Goal: Transaction & Acquisition: Purchase product/service

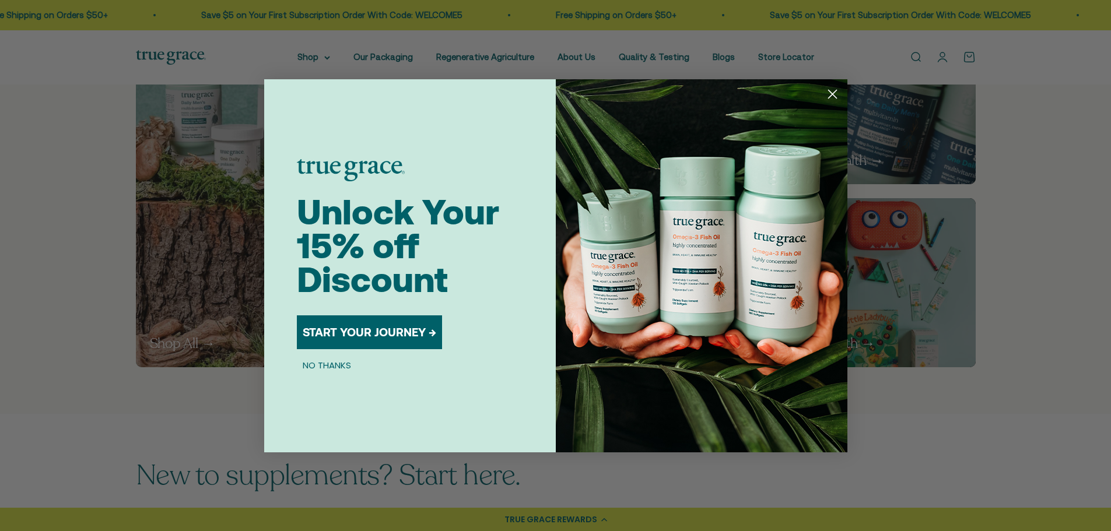
scroll to position [758, 0]
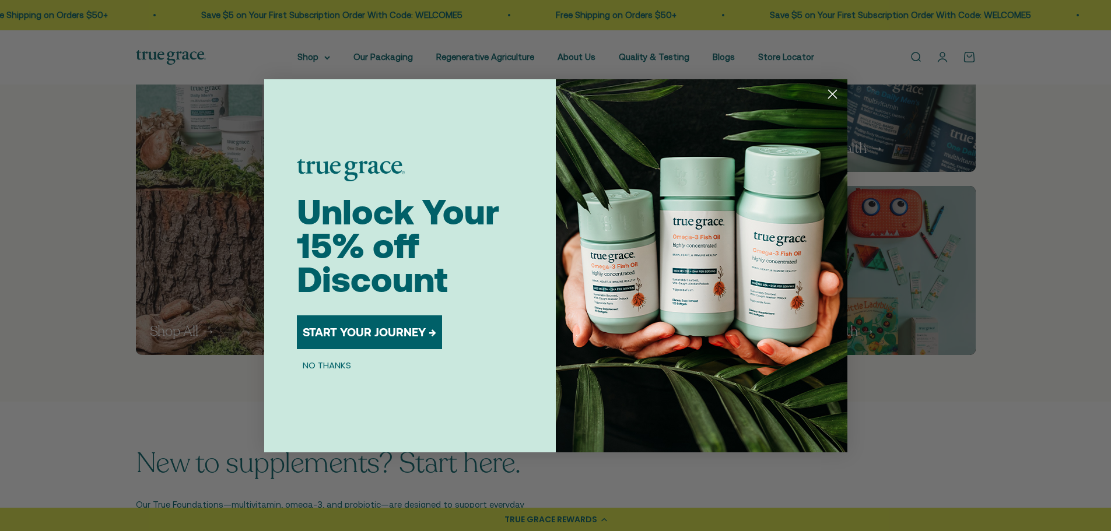
click at [831, 85] on circle "Close dialog" at bounding box center [832, 93] width 19 height 19
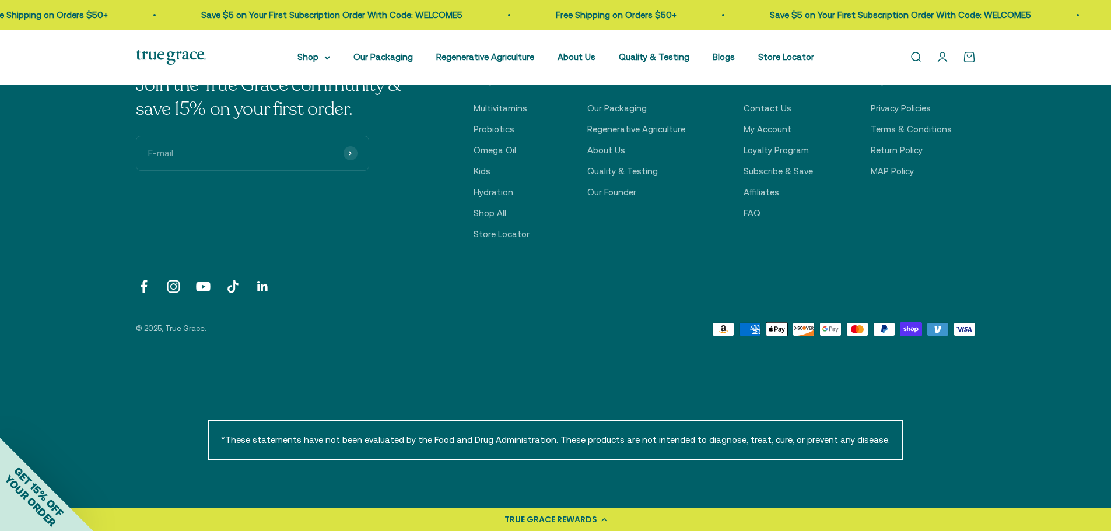
scroll to position [4142, 0]
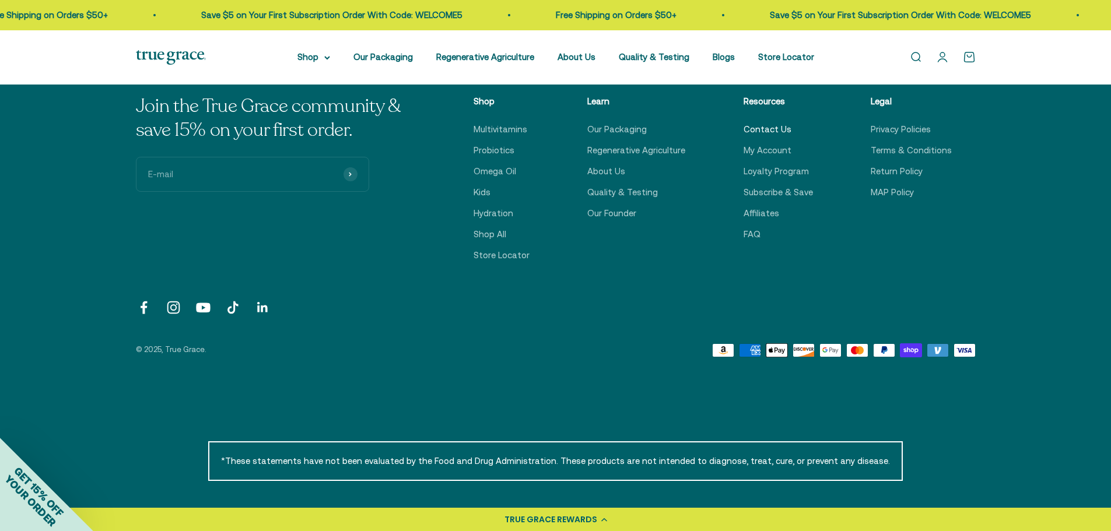
click at [769, 128] on link "Contact Us" at bounding box center [768, 130] width 48 height 14
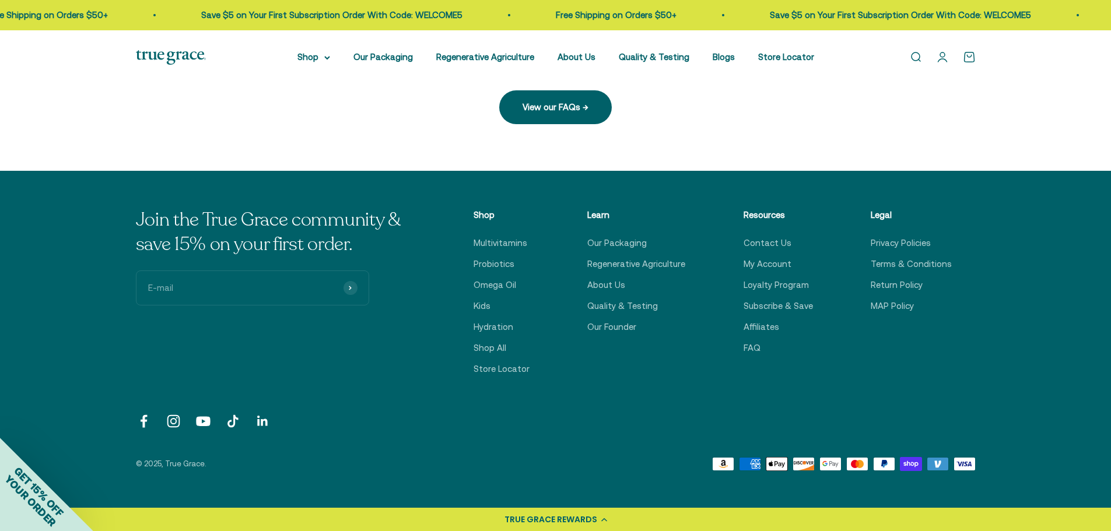
scroll to position [395, 0]
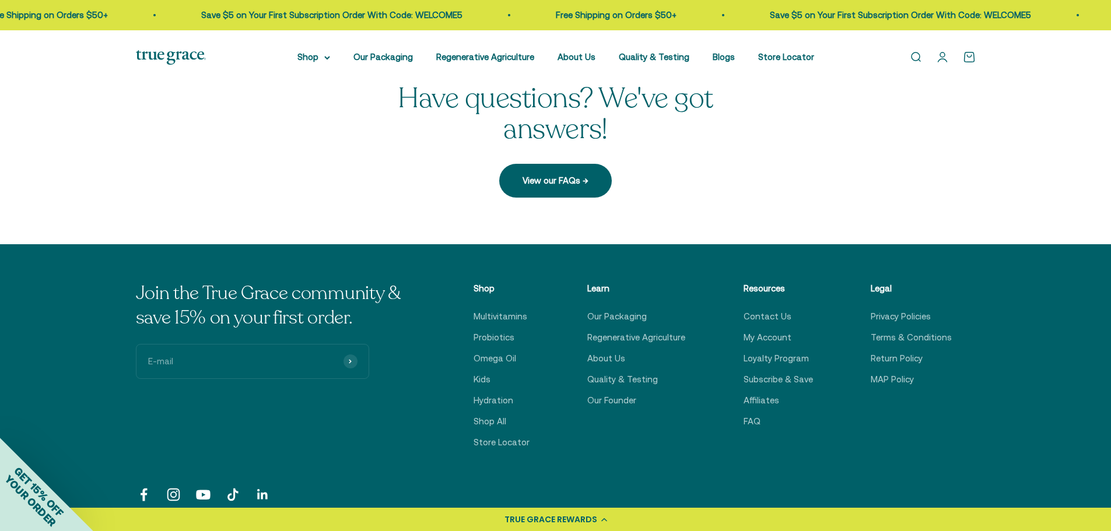
click at [489, 286] on p "Shop" at bounding box center [502, 289] width 56 height 14
click at [622, 405] on link "Our Founder" at bounding box center [611, 401] width 49 height 14
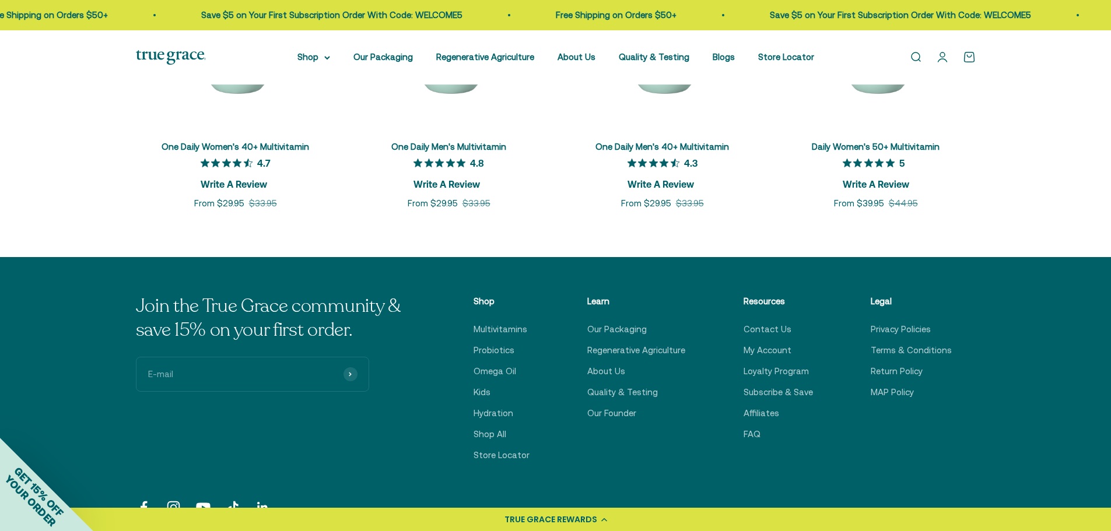
scroll to position [1961, 0]
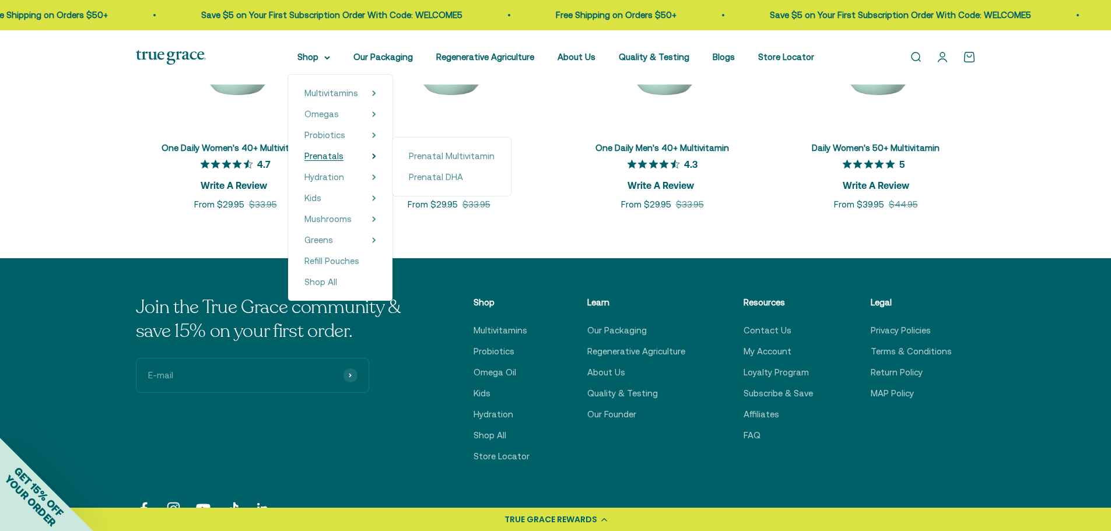
click at [343, 155] on span "Prenatals" at bounding box center [324, 156] width 39 height 10
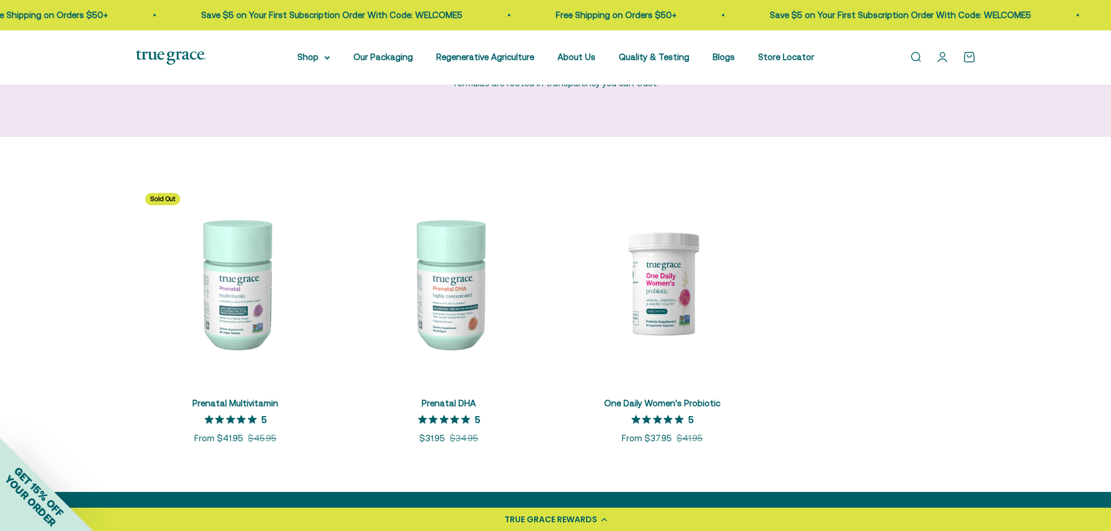
scroll to position [175, 0]
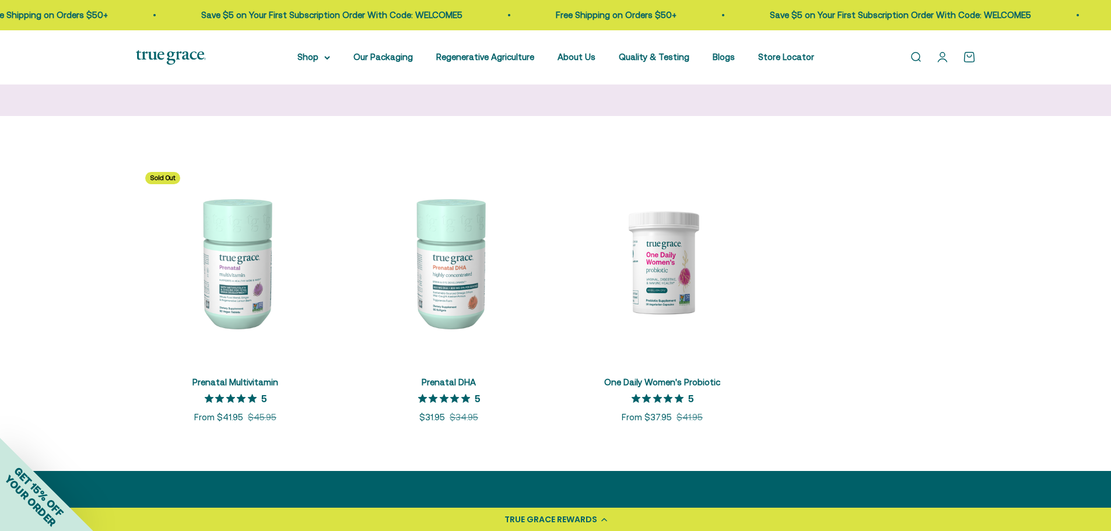
click at [219, 293] on img at bounding box center [236, 263] width 200 height 200
